Goal: Transaction & Acquisition: Purchase product/service

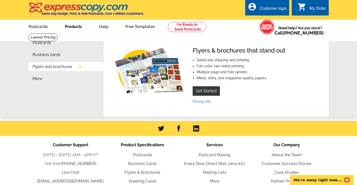
click at [63, 66] on link "Flyers and brochures" at bounding box center [53, 67] width 40 height 4
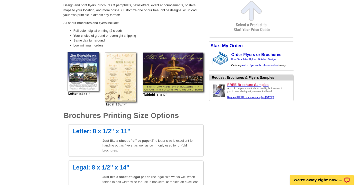
scroll to position [153, 0]
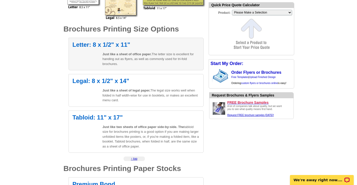
click at [113, 47] on h2 "Letter: 8 x 1/2" x 11"" at bounding box center [136, 45] width 127 height 6
select select "6"
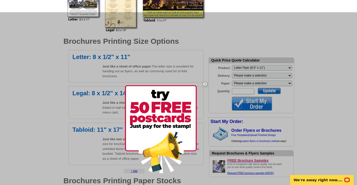
scroll to position [136, 0]
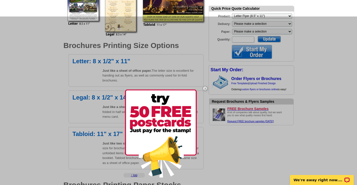
click at [205, 88] on img at bounding box center [205, 88] width 15 height 15
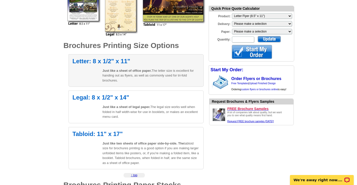
click at [170, 74] on p "Just like a sheet of office paper. The letter size is excellent for handing out…" at bounding box center [151, 75] width 97 height 15
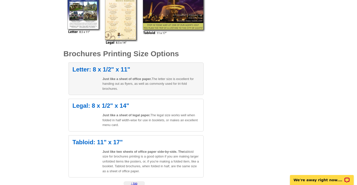
scroll to position [0, 0]
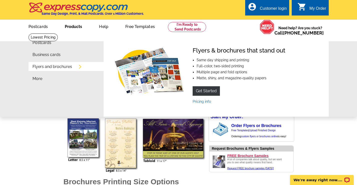
click at [60, 68] on link "Flyers and brochures" at bounding box center [53, 67] width 40 height 4
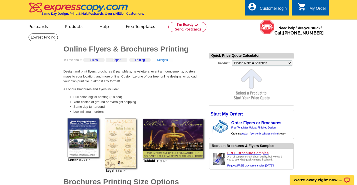
click at [163, 60] on link "Designs" at bounding box center [162, 60] width 11 height 4
click at [58, 34] on link at bounding box center [44, 38] width 30 height 8
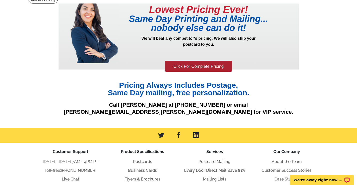
scroll to position [38, 0]
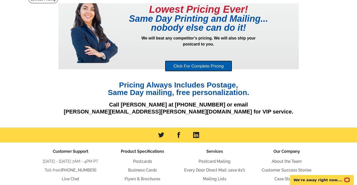
click at [214, 69] on link "Click For Complete Pricing" at bounding box center [198, 66] width 67 height 11
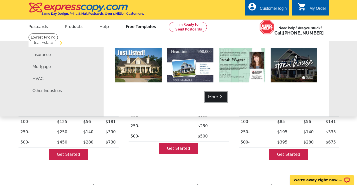
click at [212, 99] on link "More keyboard_arrow_right" at bounding box center [216, 97] width 22 height 10
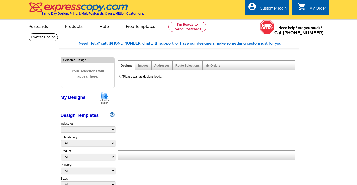
select select "785"
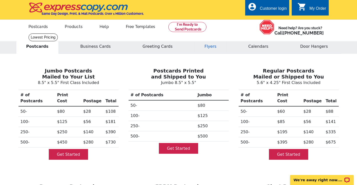
click at [209, 46] on button "Flyers" at bounding box center [210, 46] width 33 height 15
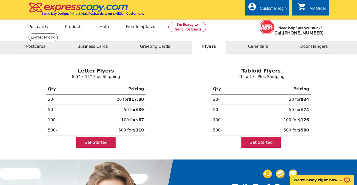
click at [103, 31] on link "Help" at bounding box center [104, 26] width 25 height 12
click at [45, 29] on link "Postcards" at bounding box center [38, 26] width 35 height 12
